Goal: Find specific page/section: Find specific page/section

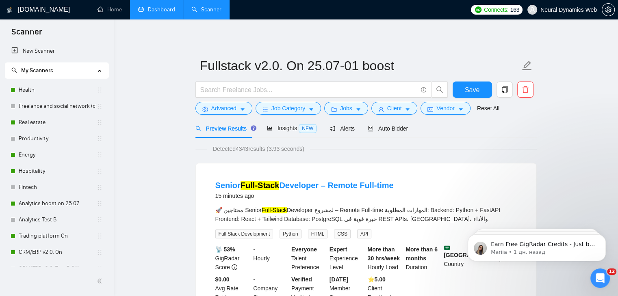
click at [174, 12] on link "Dashboard" at bounding box center [156, 9] width 37 height 7
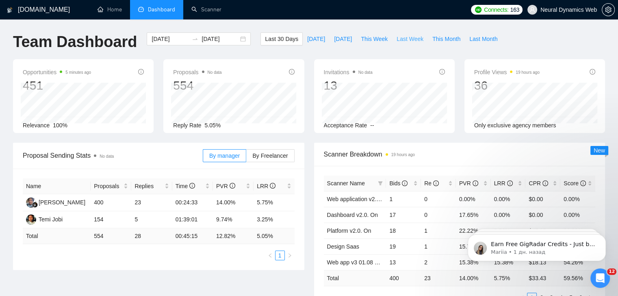
click at [403, 45] on button "Last Week" at bounding box center [410, 38] width 36 height 13
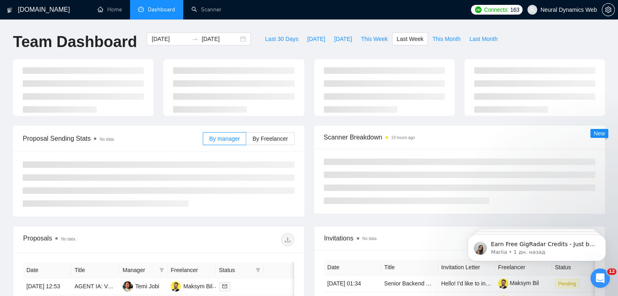
type input "[DATE]"
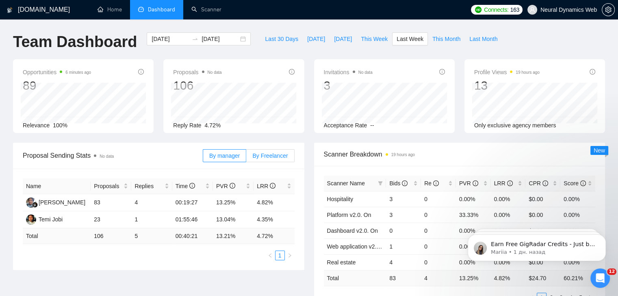
click at [279, 156] on span "By Freelancer" at bounding box center [269, 156] width 35 height 6
click at [246, 158] on input "By Freelancer" at bounding box center [246, 158] width 0 height 0
click at [234, 156] on span "By manager" at bounding box center [224, 156] width 30 height 6
click at [203, 158] on input "By manager" at bounding box center [203, 158] width 0 height 0
click at [444, 39] on span "This Month" at bounding box center [446, 39] width 28 height 9
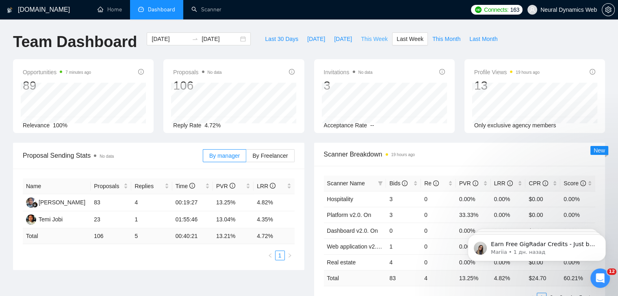
click at [368, 42] on span "This Week" at bounding box center [374, 39] width 27 height 9
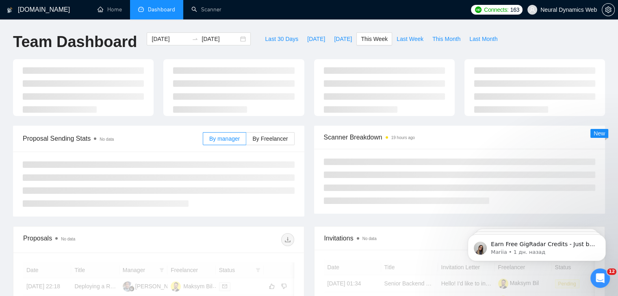
type input "[DATE]"
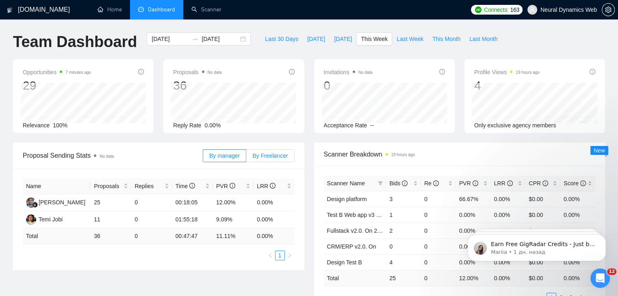
click at [275, 160] on label "By Freelancer" at bounding box center [270, 155] width 48 height 13
click at [246, 158] on input "By Freelancer" at bounding box center [246, 158] width 0 height 0
click at [218, 156] on span "By manager" at bounding box center [224, 156] width 30 height 6
click at [203, 158] on input "By manager" at bounding box center [203, 158] width 0 height 0
click at [272, 154] on span "By Freelancer" at bounding box center [269, 156] width 35 height 6
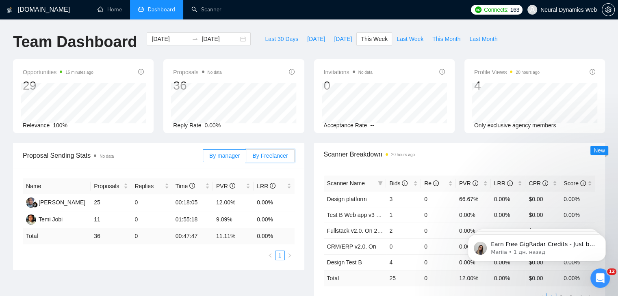
click at [246, 158] on input "By Freelancer" at bounding box center [246, 158] width 0 height 0
click at [193, 12] on link "Scanner" at bounding box center [206, 9] width 30 height 7
